Goal: Transaction & Acquisition: Purchase product/service

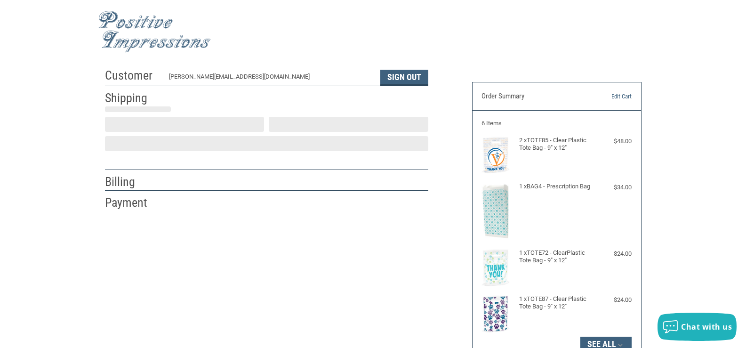
scroll to position [17, 0]
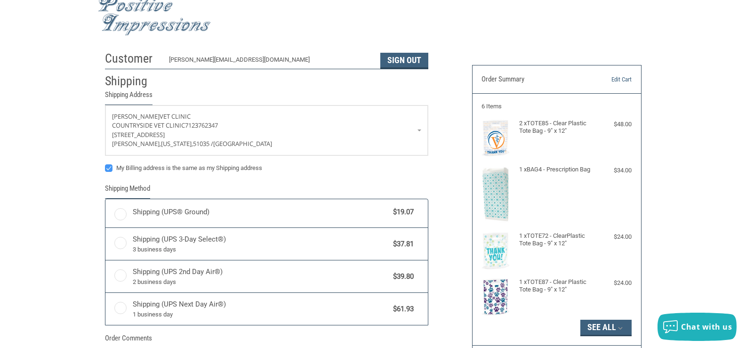
radio input "true"
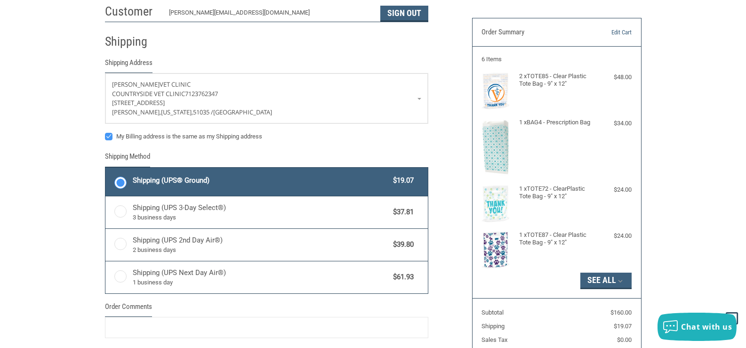
scroll to position [111, 0]
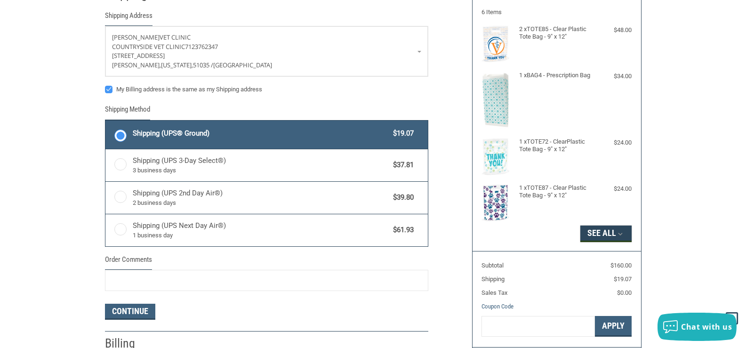
click at [623, 228] on button "See All" at bounding box center [606, 234] width 51 height 16
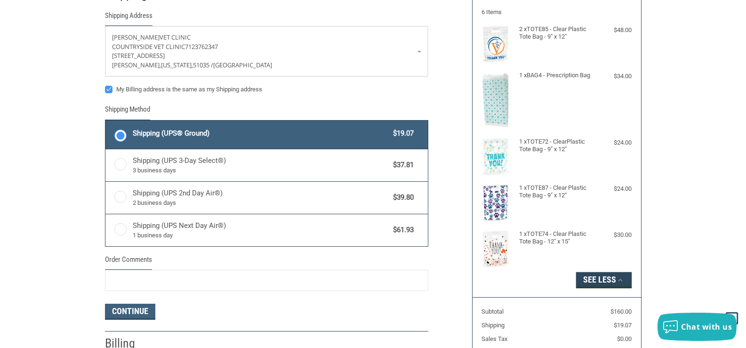
click at [600, 277] on button "See Less" at bounding box center [604, 280] width 56 height 16
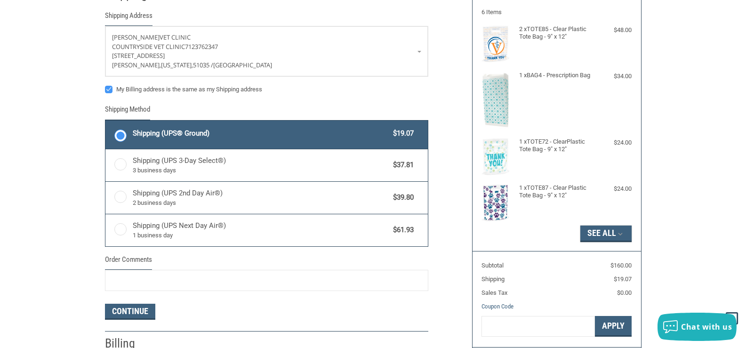
scroll to position [0, 0]
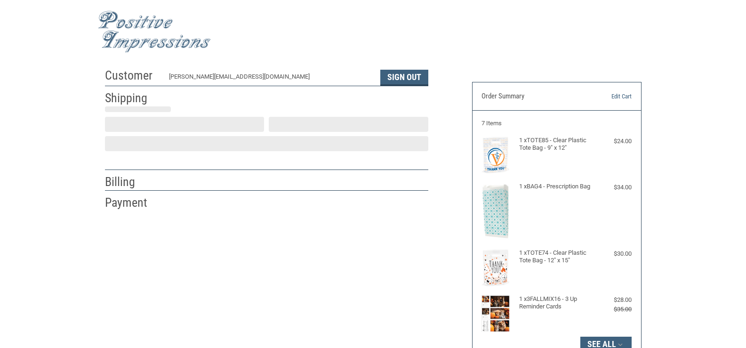
scroll to position [17, 0]
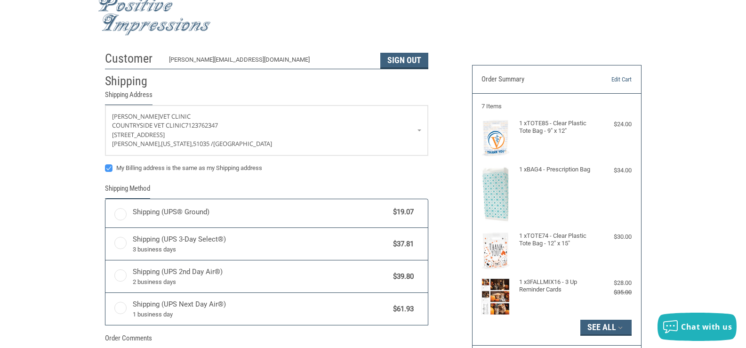
radio input "true"
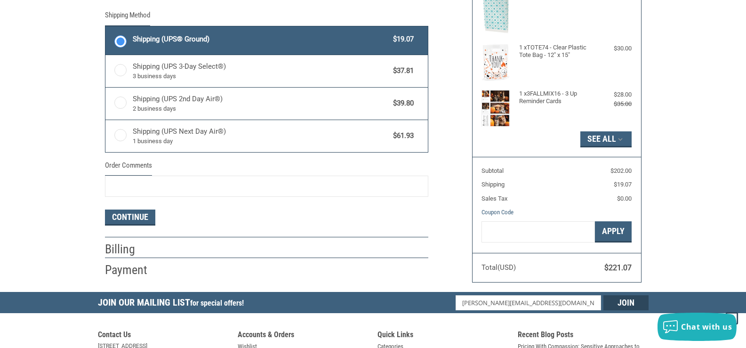
scroll to position [252, 0]
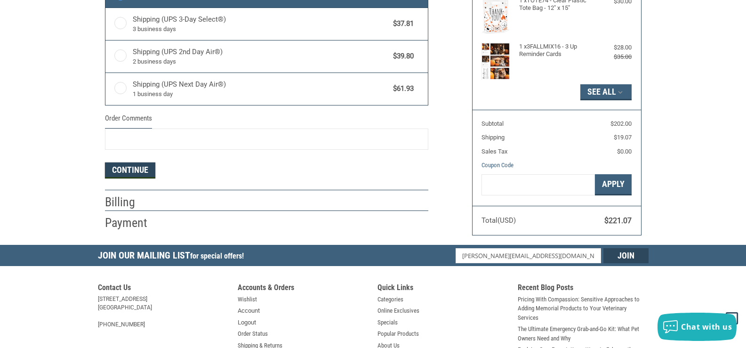
click at [148, 172] on button "Continue" at bounding box center [130, 170] width 50 height 16
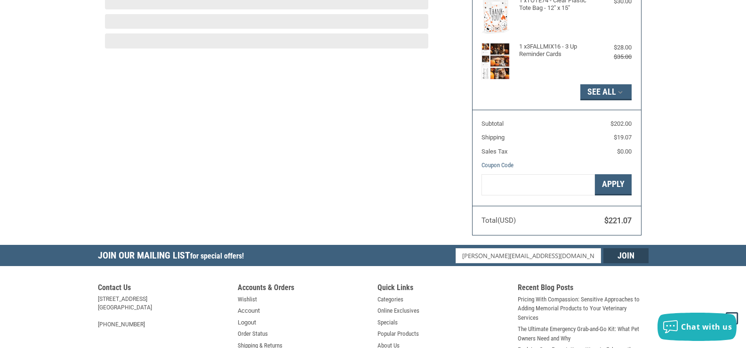
scroll to position [158, 0]
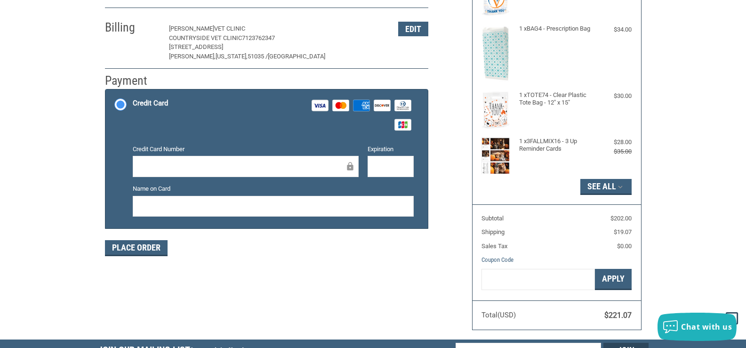
click at [157, 153] on label "Credit Card Number" at bounding box center [246, 149] width 226 height 9
click at [161, 160] on div at bounding box center [246, 166] width 226 height 21
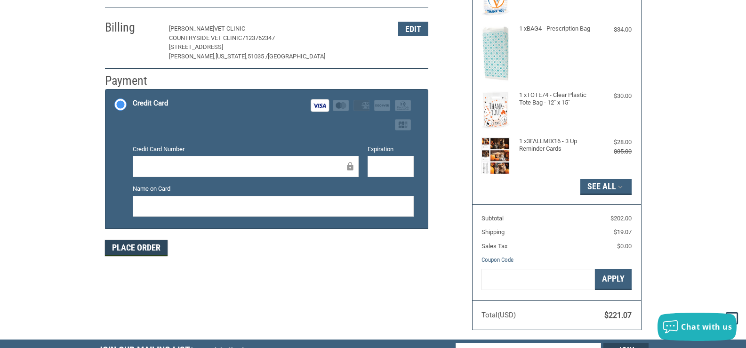
click at [137, 251] on button "Place Order" at bounding box center [136, 248] width 63 height 16
